Goal: Information Seeking & Learning: Compare options

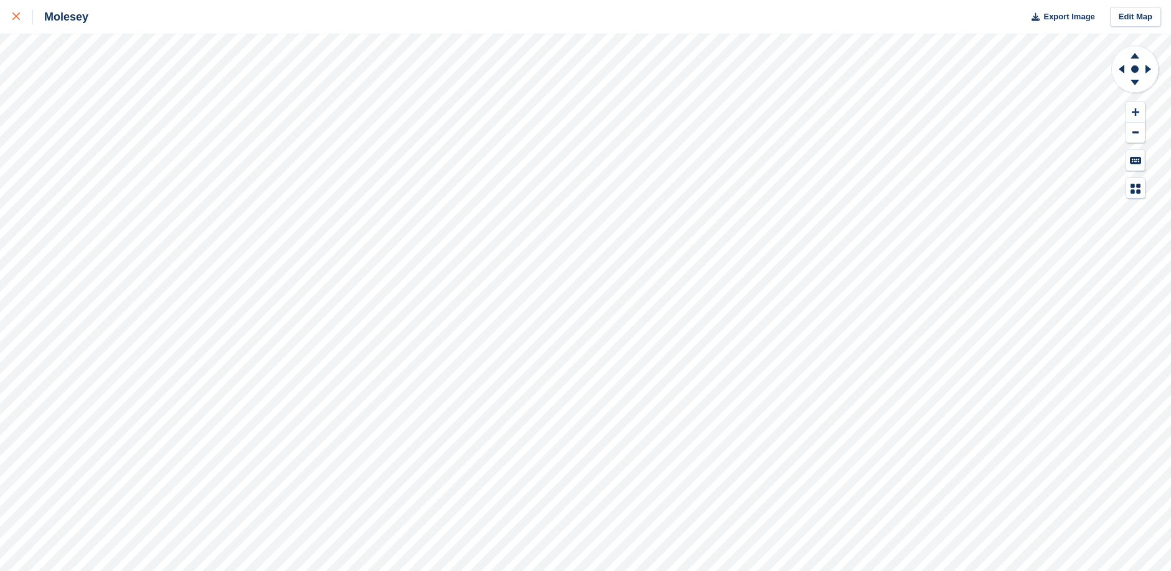
click at [15, 17] on icon at bounding box center [15, 15] width 7 height 7
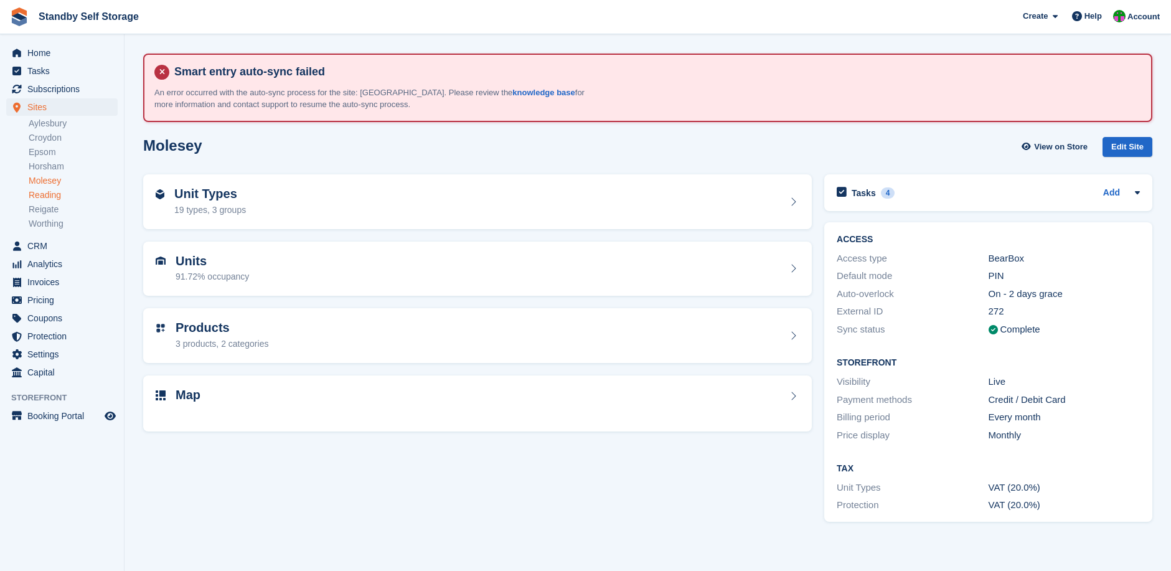
click at [43, 195] on link "Reading" at bounding box center [73, 195] width 89 height 12
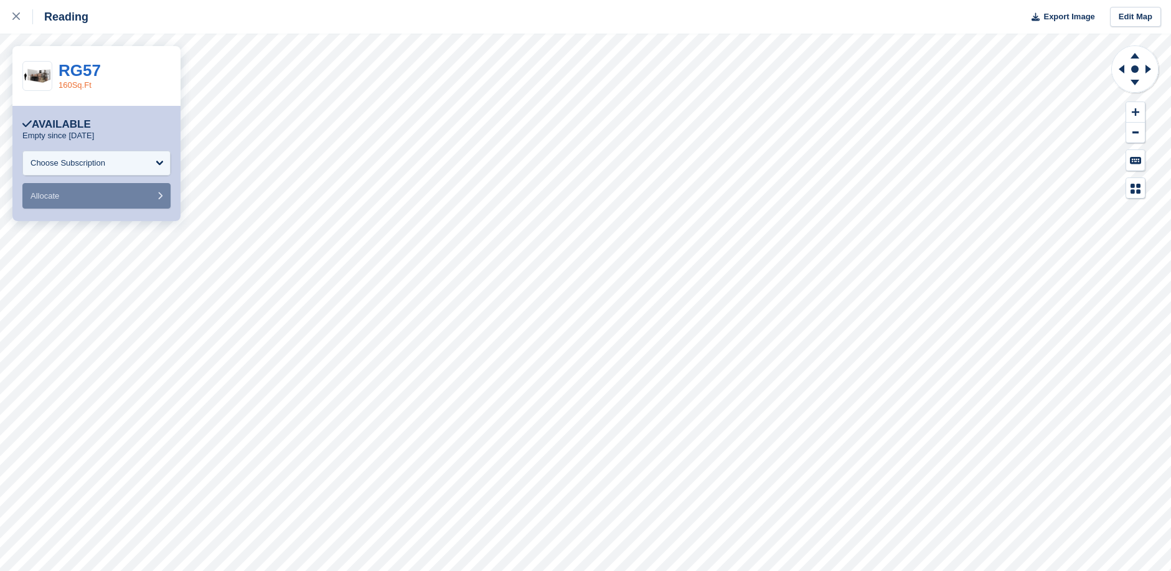
click at [73, 86] on link "160Sq.Ft" at bounding box center [74, 84] width 33 height 9
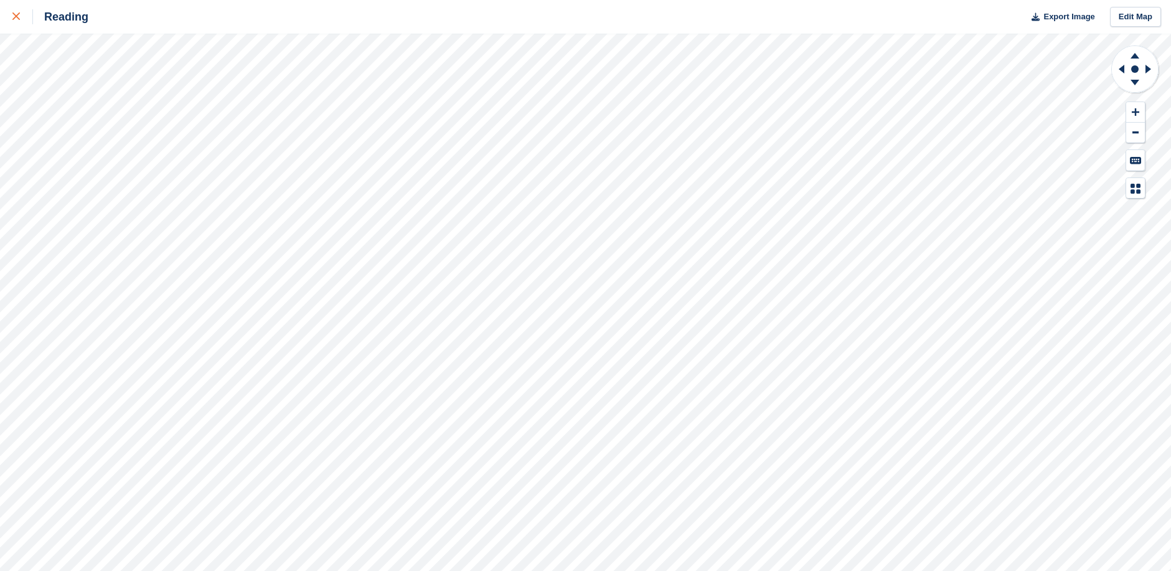
click at [16, 17] on icon at bounding box center [15, 15] width 7 height 7
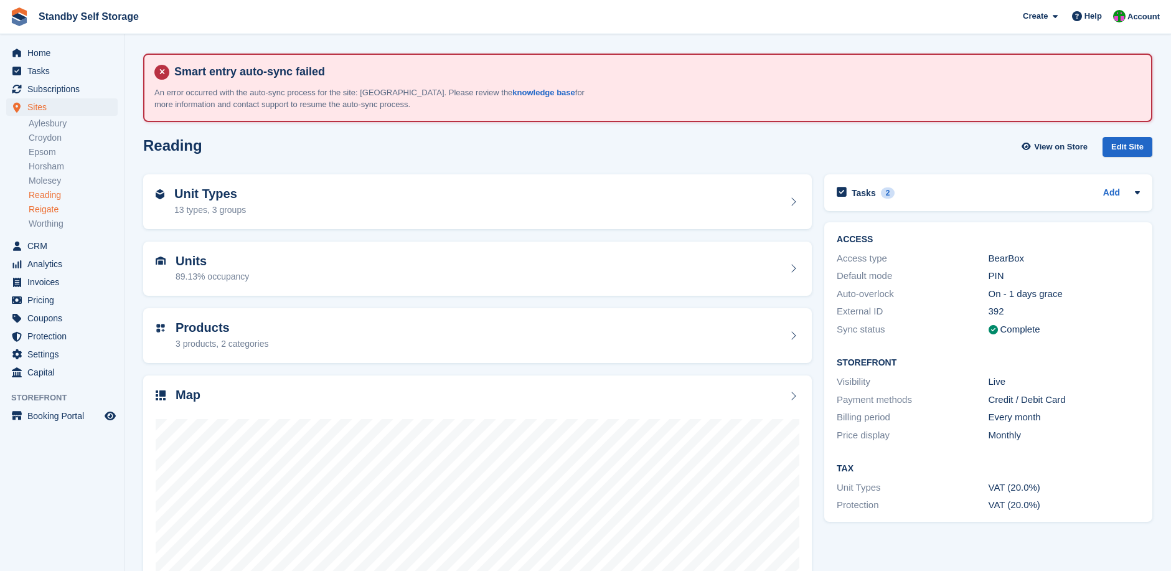
click at [52, 208] on link "Reigate" at bounding box center [73, 209] width 89 height 12
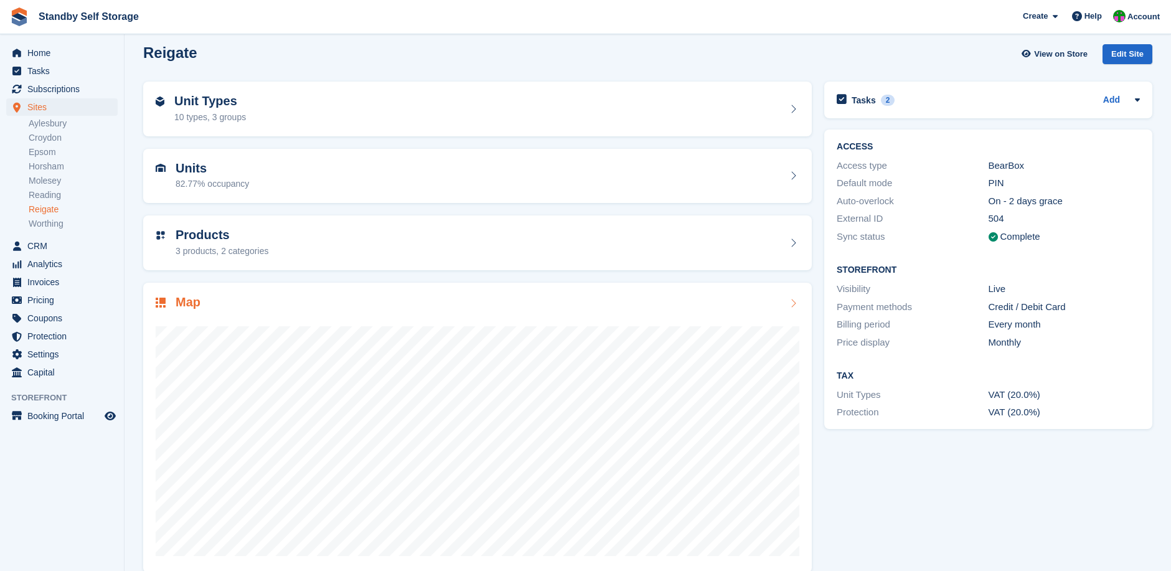
scroll to position [104, 0]
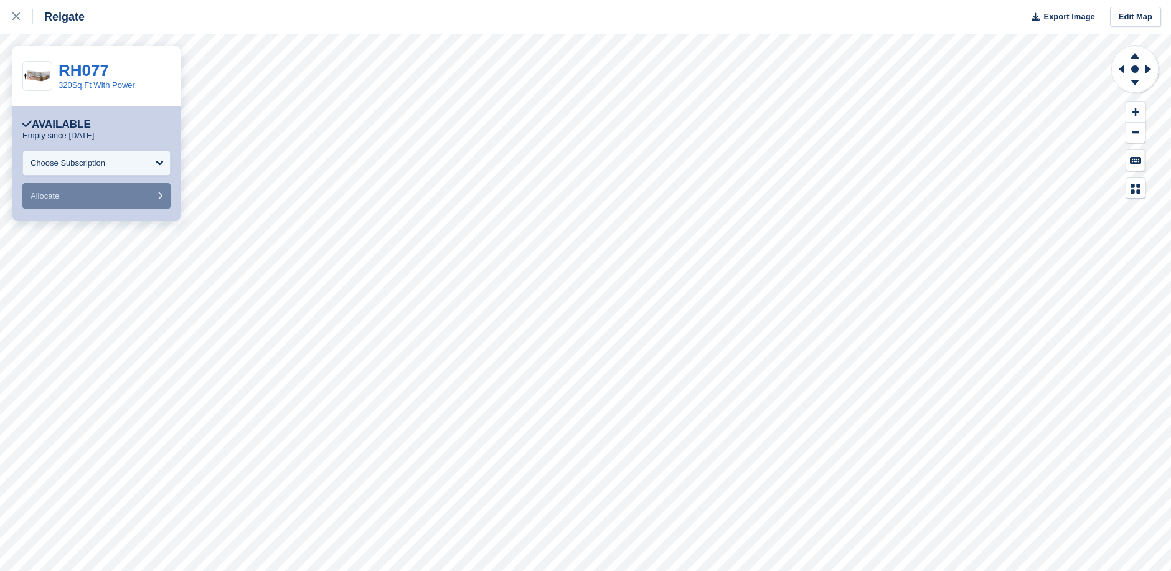
click at [79, 91] on div "RH077 320Sq.Ft With Power" at bounding box center [96, 76] width 168 height 60
click at [115, 88] on link "320Sq.Ft With Power" at bounding box center [96, 84] width 77 height 9
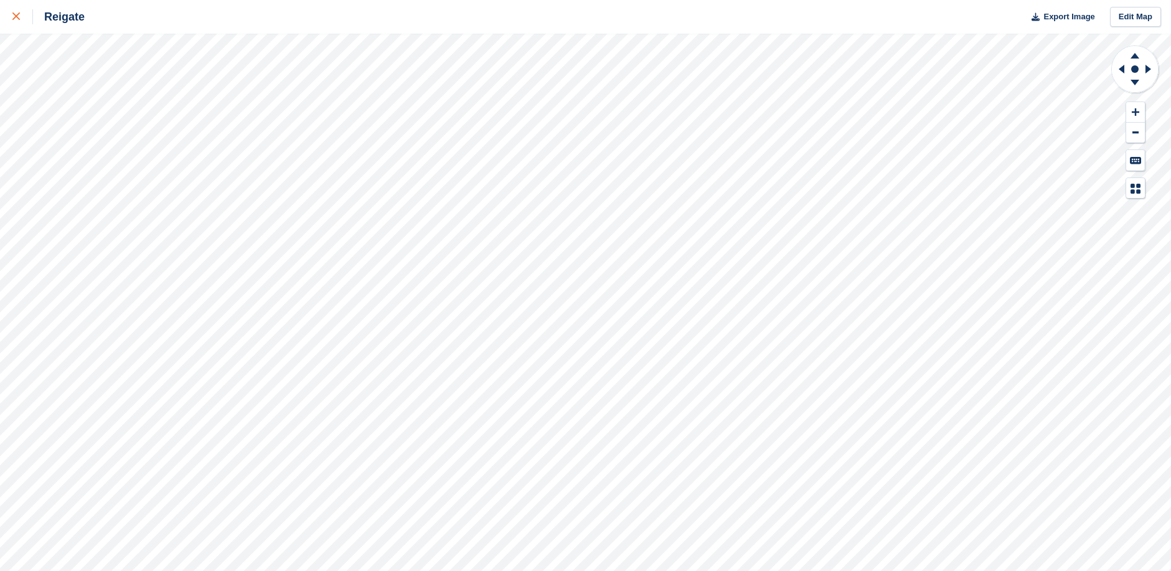
click at [15, 16] on icon at bounding box center [15, 15] width 7 height 7
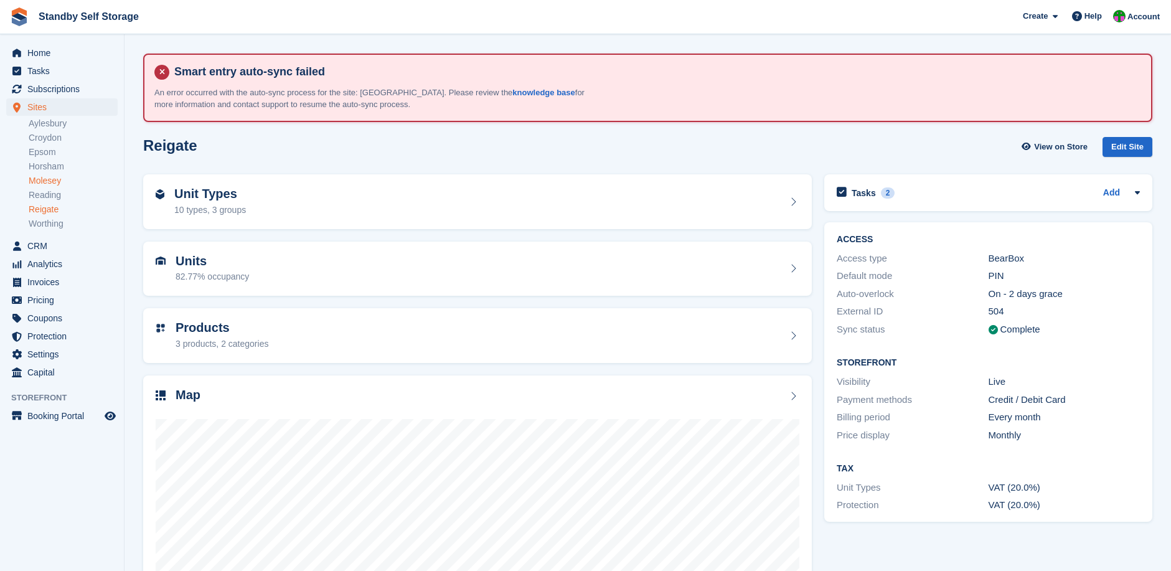
click at [47, 178] on link "Molesey" at bounding box center [73, 181] width 89 height 12
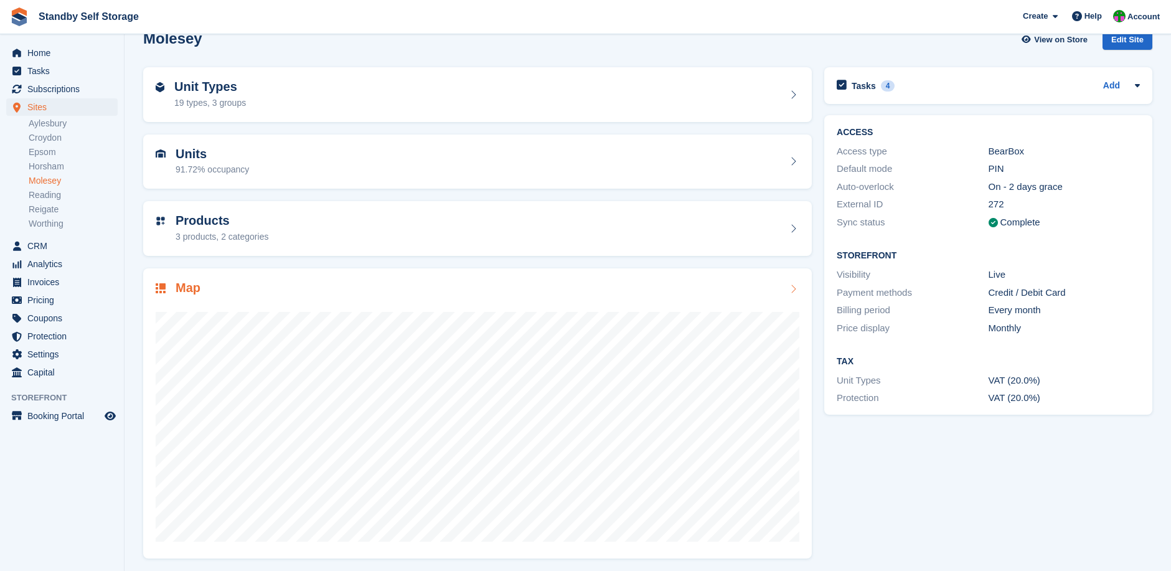
scroll to position [110, 0]
